Goal: Task Accomplishment & Management: Manage account settings

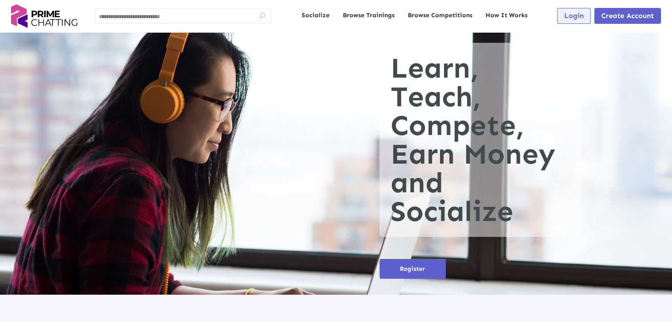
click at [566, 16] on span "Login" at bounding box center [573, 15] width 19 height 8
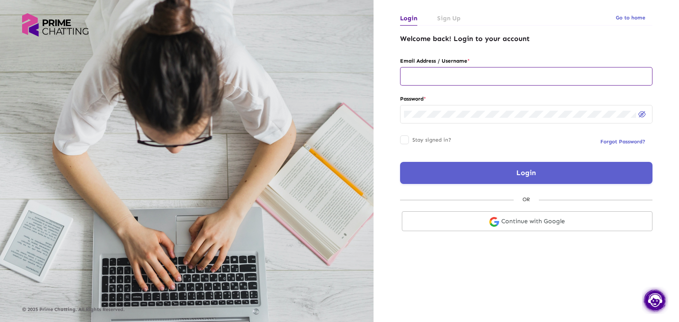
drag, startPoint x: 436, startPoint y: 73, endPoint x: 451, endPoint y: 80, distance: 15.4
click at [436, 73] on input "text" at bounding box center [526, 76] width 244 height 7
type input "**********"
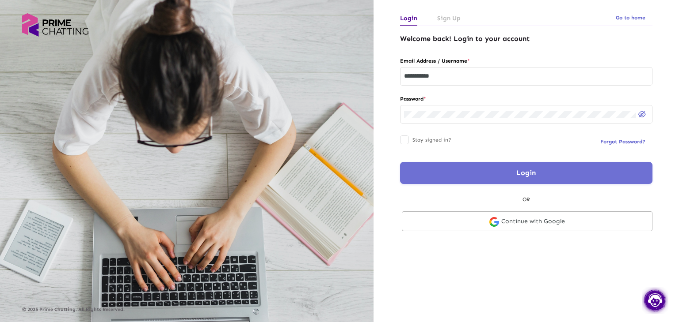
click at [497, 172] on button "Login" at bounding box center [526, 173] width 252 height 22
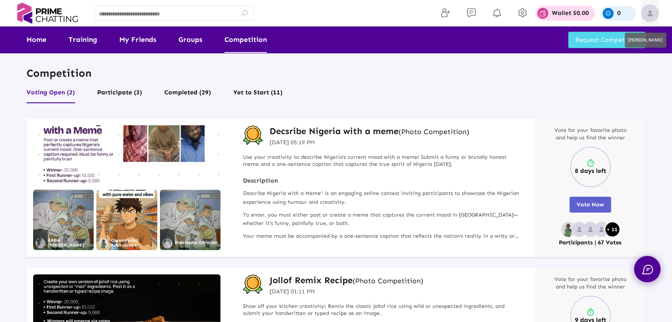
click at [648, 14] on img at bounding box center [650, 13] width 18 height 18
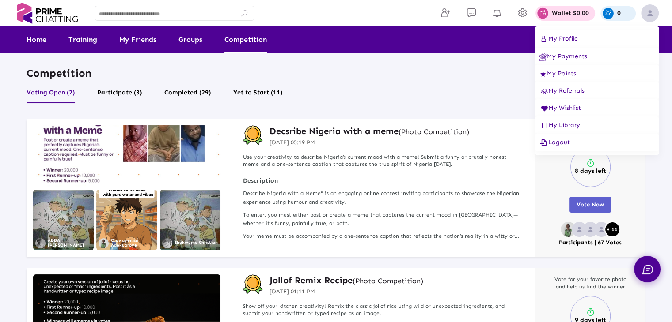
click at [567, 144] on span "Logout" at bounding box center [554, 143] width 31 height 8
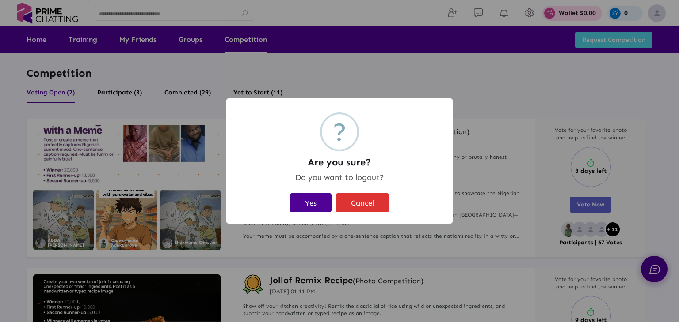
click at [316, 204] on button "Yes" at bounding box center [311, 202] width 42 height 19
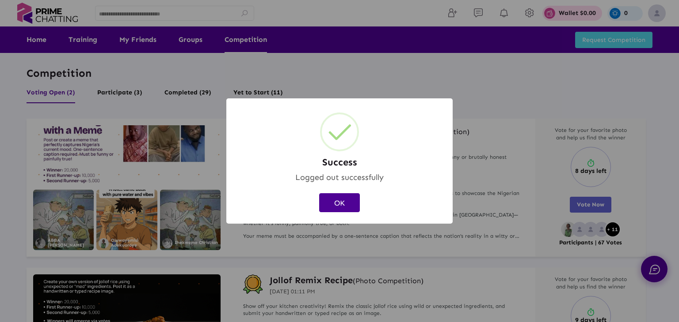
click at [326, 202] on button "OK" at bounding box center [339, 202] width 41 height 19
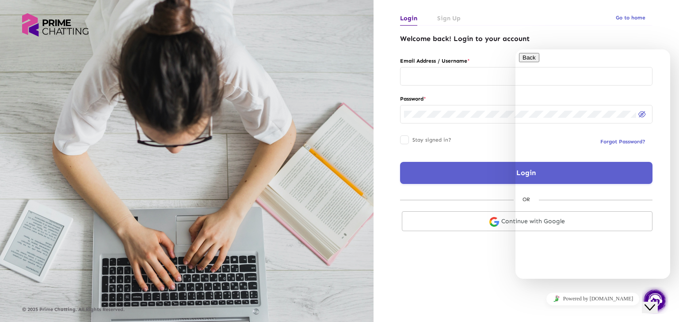
click at [61, 199] on div "© 2025 Prime Chatting. All Rights Reserved." at bounding box center [186, 163] width 329 height 300
click at [461, 74] on input "text" at bounding box center [526, 76] width 244 height 7
type input "**********"
click at [460, 175] on button "Login" at bounding box center [526, 173] width 252 height 22
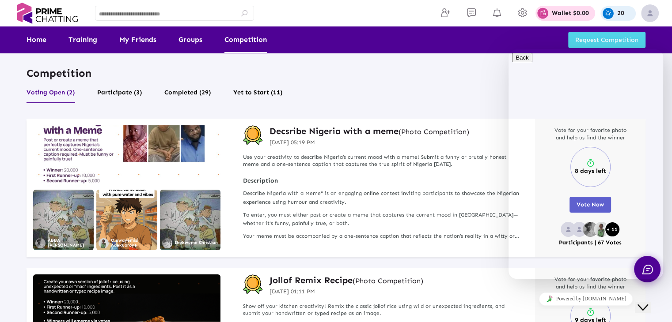
click at [648, 303] on div "Close Chat This icon closes the chat window." at bounding box center [642, 308] width 11 height 11
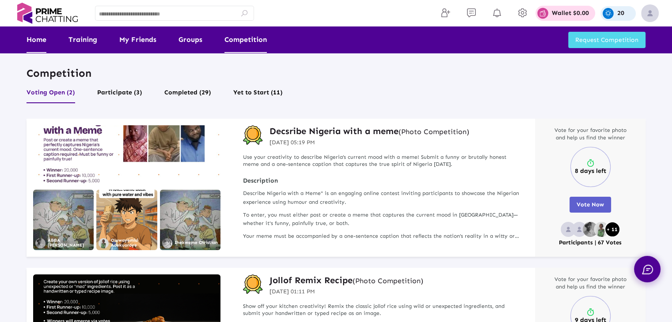
click at [29, 27] on link "Home" at bounding box center [37, 40] width 20 height 27
click at [31, 41] on link "Home" at bounding box center [37, 40] width 20 height 27
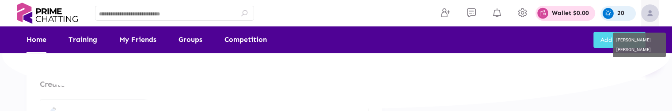
click at [649, 16] on img at bounding box center [650, 13] width 18 height 18
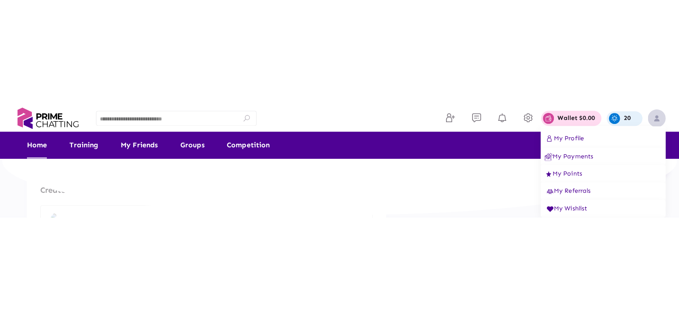
scroll to position [40, 0]
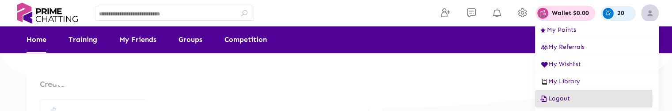
click at [564, 99] on span "Logout" at bounding box center [554, 99] width 31 height 8
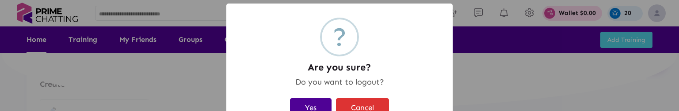
click at [309, 105] on button "Yes" at bounding box center [311, 108] width 42 height 19
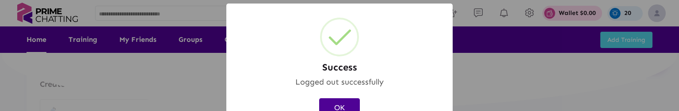
click at [348, 106] on button "OK" at bounding box center [339, 108] width 41 height 19
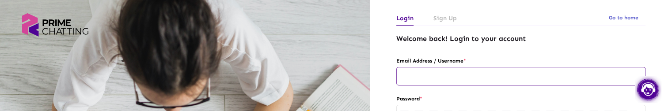
click at [445, 76] on input "text" at bounding box center [520, 76] width 241 height 7
type input "**********"
